Goal: Task Accomplishment & Management: Use online tool/utility

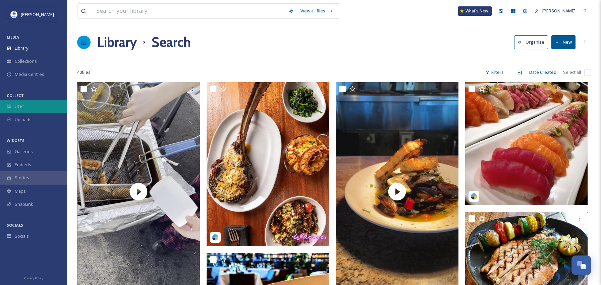
click at [34, 105] on div "UGC" at bounding box center [33, 106] width 67 height 13
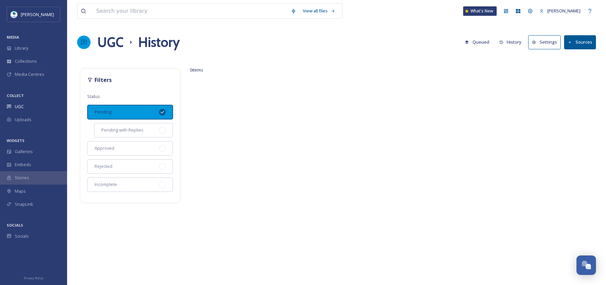
click at [515, 41] on button "History" at bounding box center [510, 42] width 29 height 13
click at [510, 41] on button "History" at bounding box center [510, 42] width 29 height 13
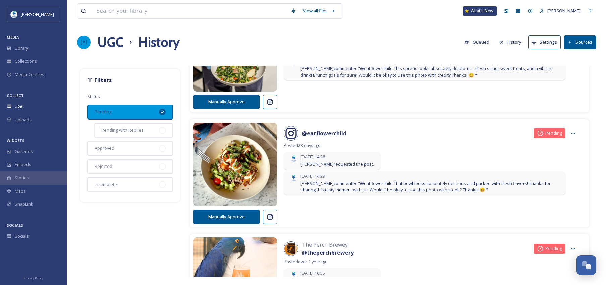
scroll to position [1992, 0]
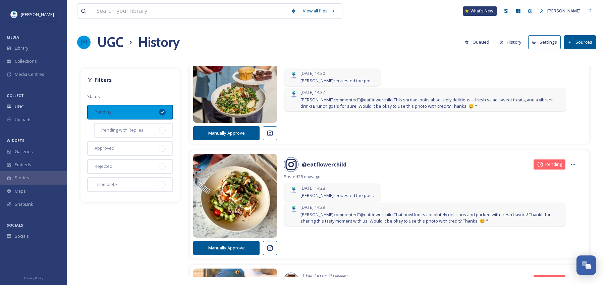
click at [237, 249] on button "Manually Approve" at bounding box center [226, 248] width 66 height 14
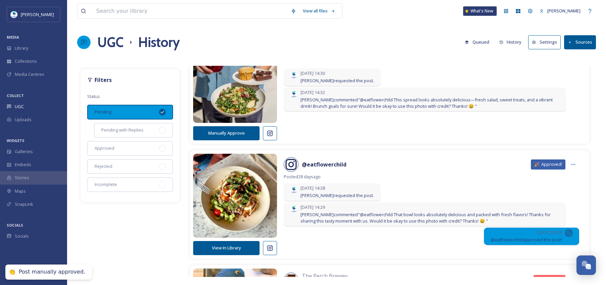
click at [237, 249] on button "View In Library" at bounding box center [226, 248] width 66 height 14
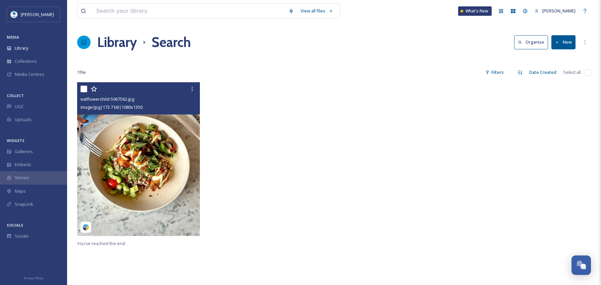
click at [164, 139] on img at bounding box center [138, 159] width 123 height 154
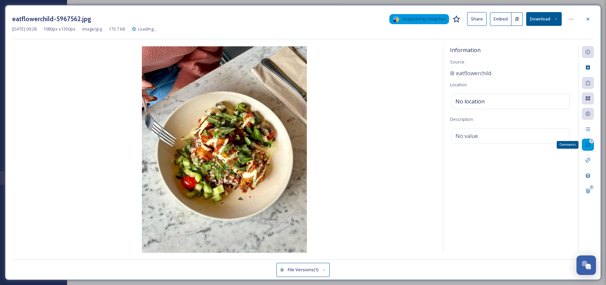
click at [593, 146] on div "0 Comments" at bounding box center [588, 145] width 12 height 12
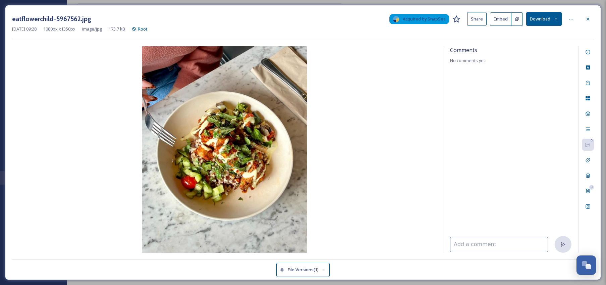
click at [513, 245] on input at bounding box center [499, 244] width 98 height 15
click at [509, 249] on input "Approved in" at bounding box center [499, 244] width 98 height 15
type input "Approved via DMs on 10/14/2025 at 4:36pm."
click at [565, 246] on icon at bounding box center [563, 244] width 5 height 5
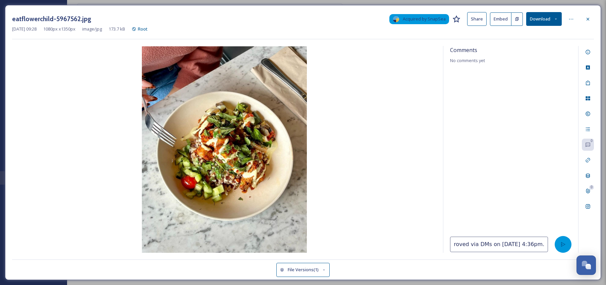
scroll to position [0, 0]
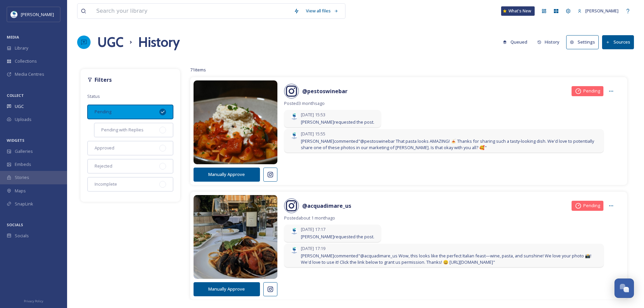
click at [636, 133] on div "View all files What's New [PERSON_NAME] UGC History Queued History Settings Sou…" at bounding box center [355, 154] width 577 height 308
